Goal: Information Seeking & Learning: Find contact information

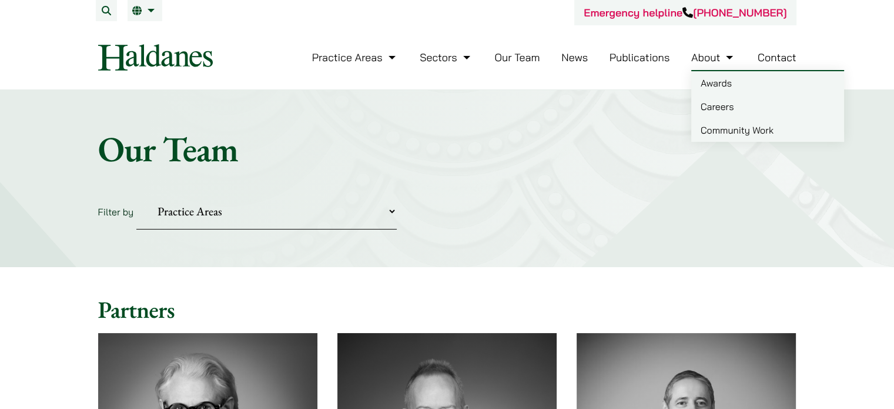
click at [776, 56] on link "Contact" at bounding box center [777, 58] width 39 height 14
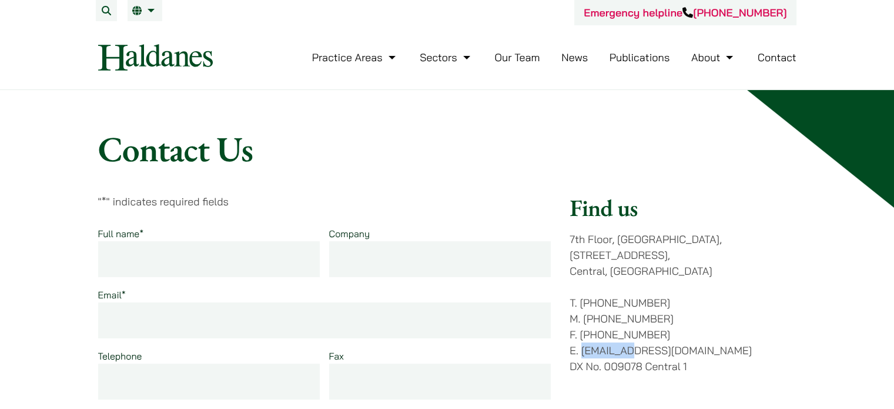
drag, startPoint x: 580, startPoint y: 336, endPoint x: 630, endPoint y: 334, distance: 50.0
click at [630, 334] on p "T. (852) 2868 1234 M. (852) 9763 5524 F. (852) 2845 1637 E. enquiries@haldanes.…" at bounding box center [683, 333] width 226 height 79
drag, startPoint x: 634, startPoint y: 336, endPoint x: 724, endPoint y: 335, distance: 89.9
click at [707, 335] on p "T. (852) 2868 1234 M. (852) 9763 5524 F. (852) 2845 1637 E. enquiries@haldanes.…" at bounding box center [683, 333] width 226 height 79
click at [739, 334] on p "T. (852) 2868 1234 M. (852) 9763 5524 F. (852) 2845 1637 E. enquiries@haldanes.…" at bounding box center [683, 333] width 226 height 79
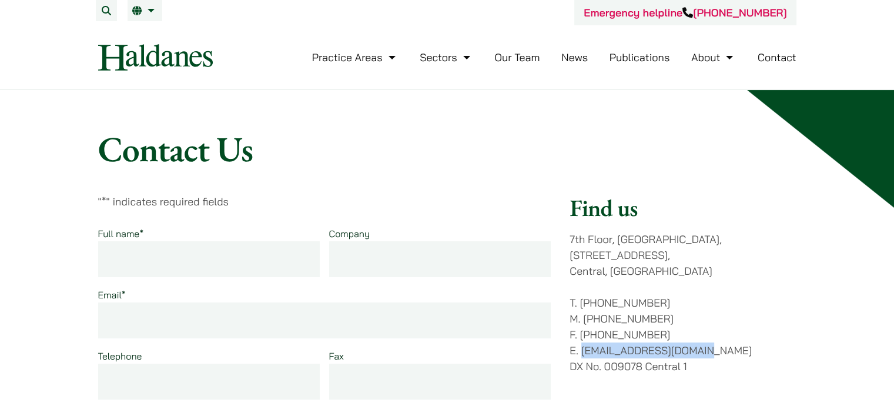
drag, startPoint x: 582, startPoint y: 334, endPoint x: 736, endPoint y: 337, distance: 154.0
click at [736, 337] on p "T. (852) 2868 1234 M. (852) 9763 5524 F. (852) 2845 1637 E. enquiries@haldanes.…" at bounding box center [683, 333] width 226 height 79
drag, startPoint x: 720, startPoint y: 327, endPoint x: 720, endPoint y: 316, distance: 10.6
click at [720, 326] on p "T. (852) 2868 1234 M. (852) 9763 5524 F. (852) 2845 1637 E. enquiries@haldanes.…" at bounding box center [683, 333] width 226 height 79
click at [717, 323] on p "T. (852) 2868 1234 M. (852) 9763 5524 F. (852) 2845 1637 E. enquiries@haldanes.…" at bounding box center [683, 333] width 226 height 79
